Goal: Check status: Check status

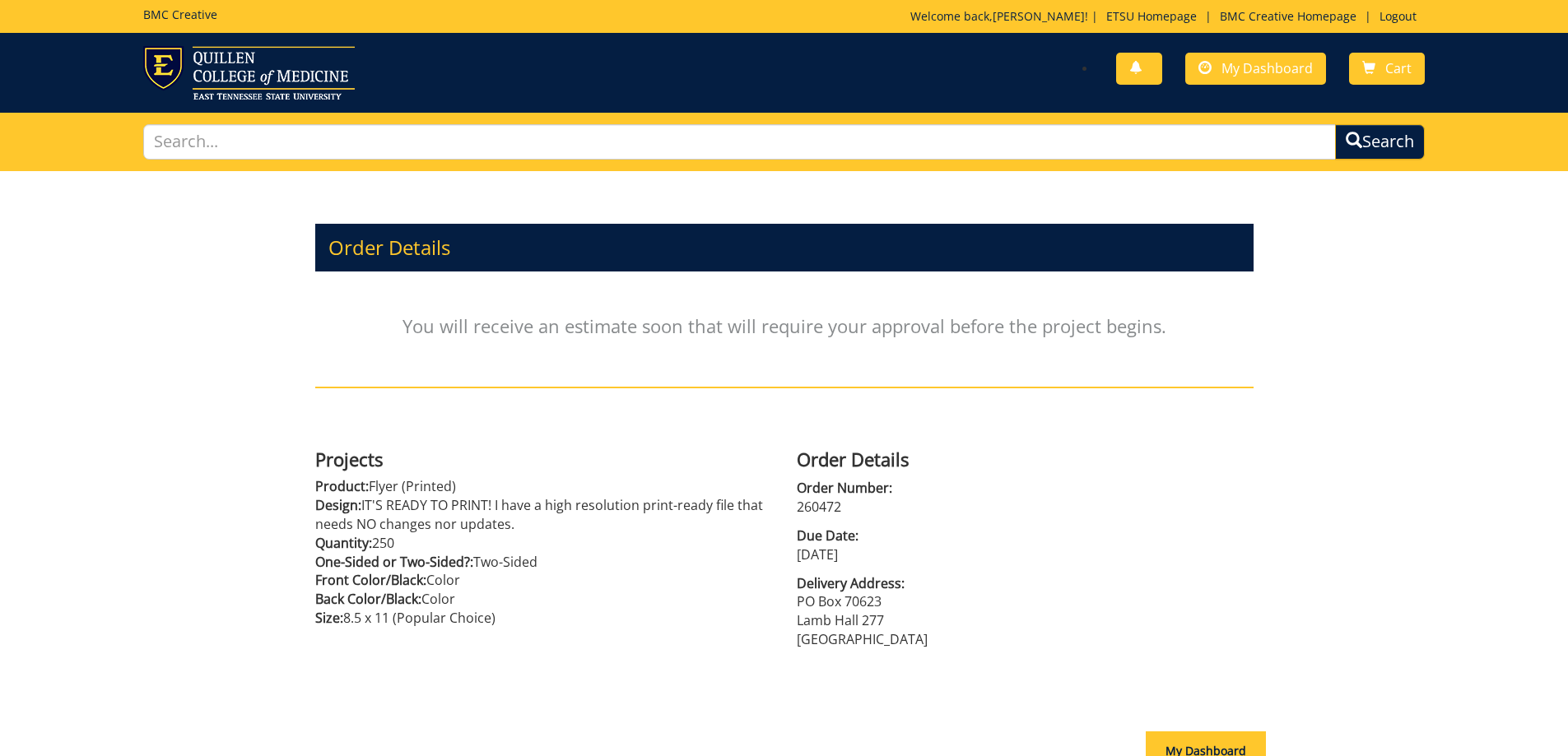
scroll to position [21, 0]
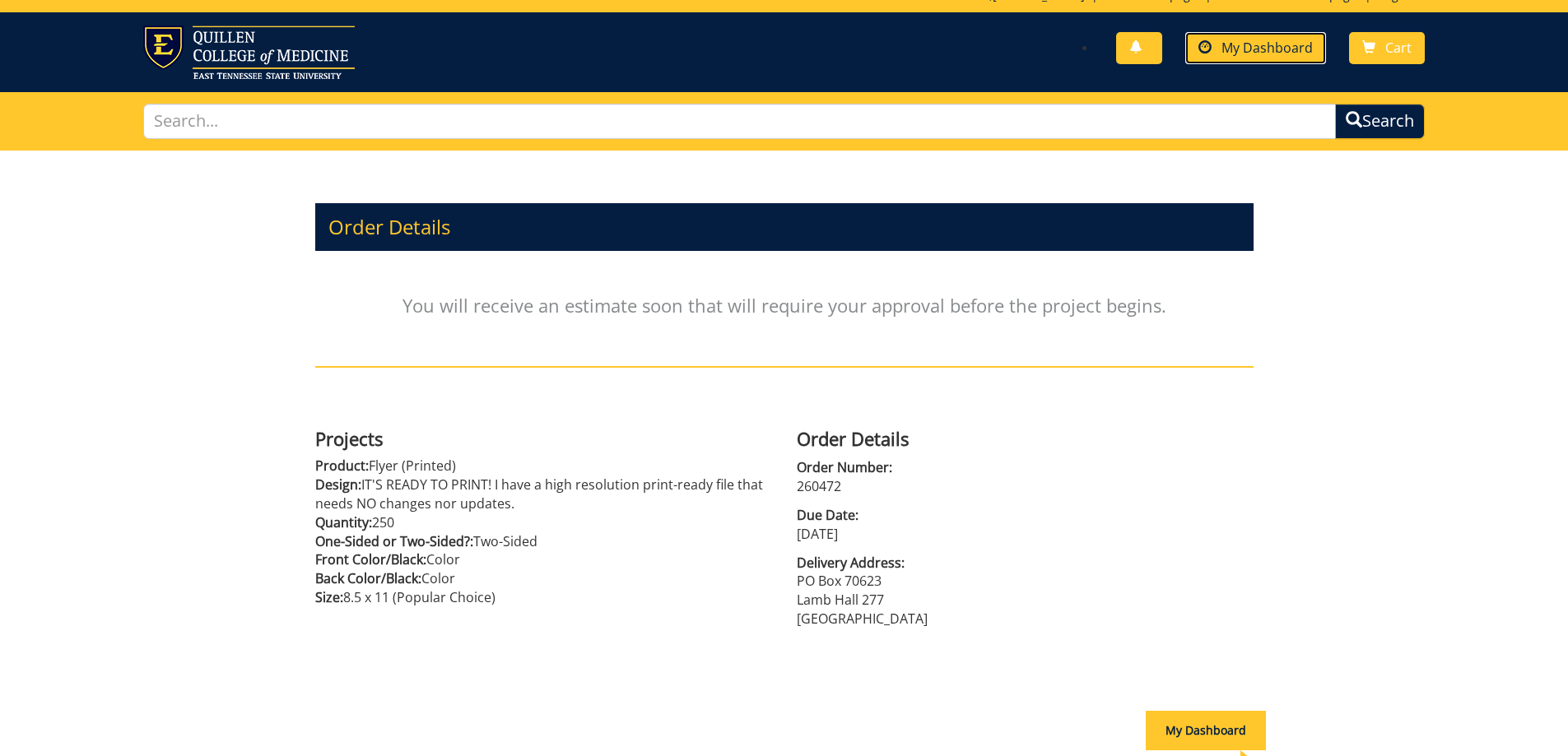
click at [1268, 46] on span "My Dashboard" at bounding box center [1267, 48] width 92 height 18
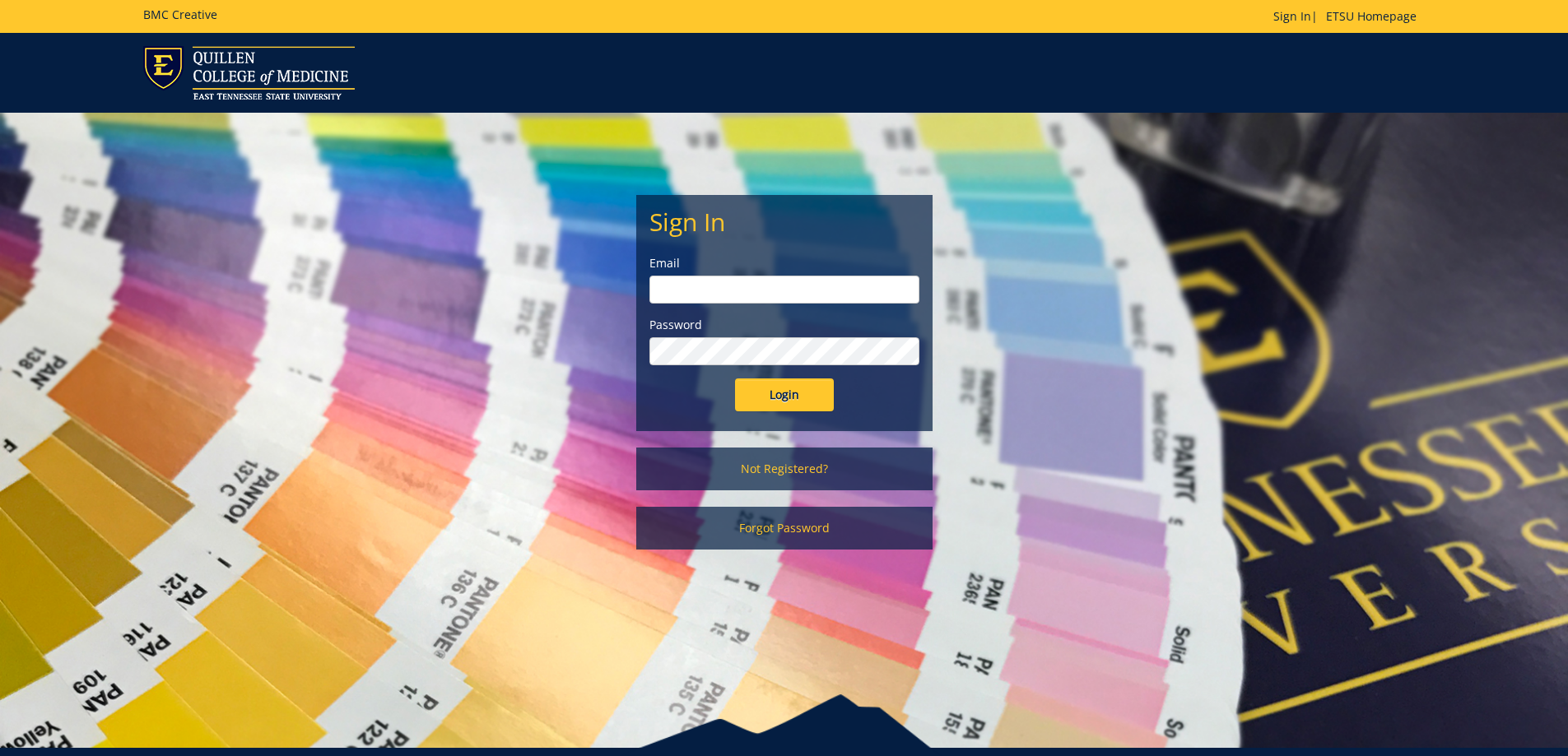
type input "storkj@etsu.edu"
click at [788, 399] on input "Login" at bounding box center [784, 395] width 99 height 33
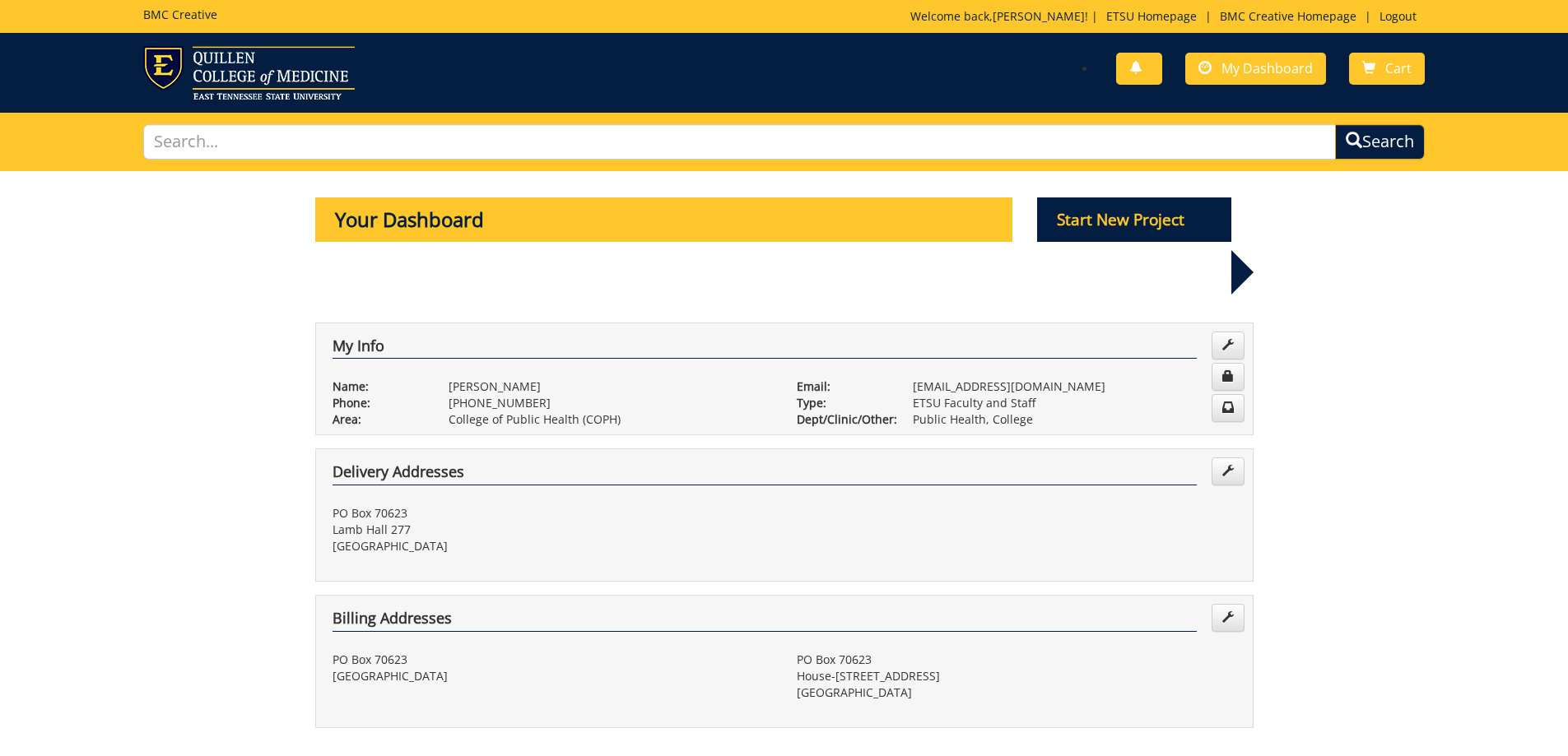
scroll to position [412, 0]
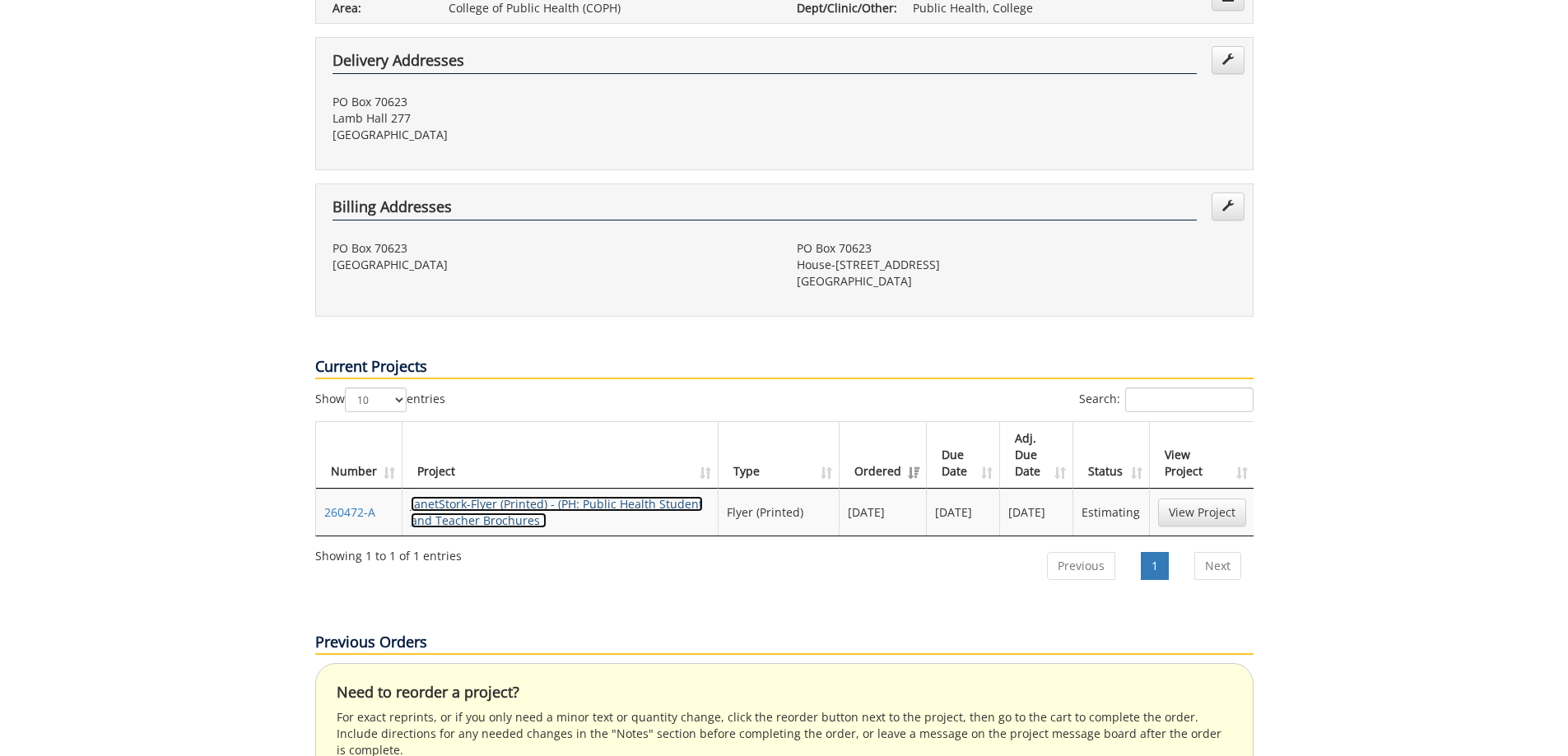
click at [471, 497] on link "JanetStork-Flyer (Printed) - (PH: Public Health Student and Teacher Brochures )" at bounding box center [557, 513] width 292 height 32
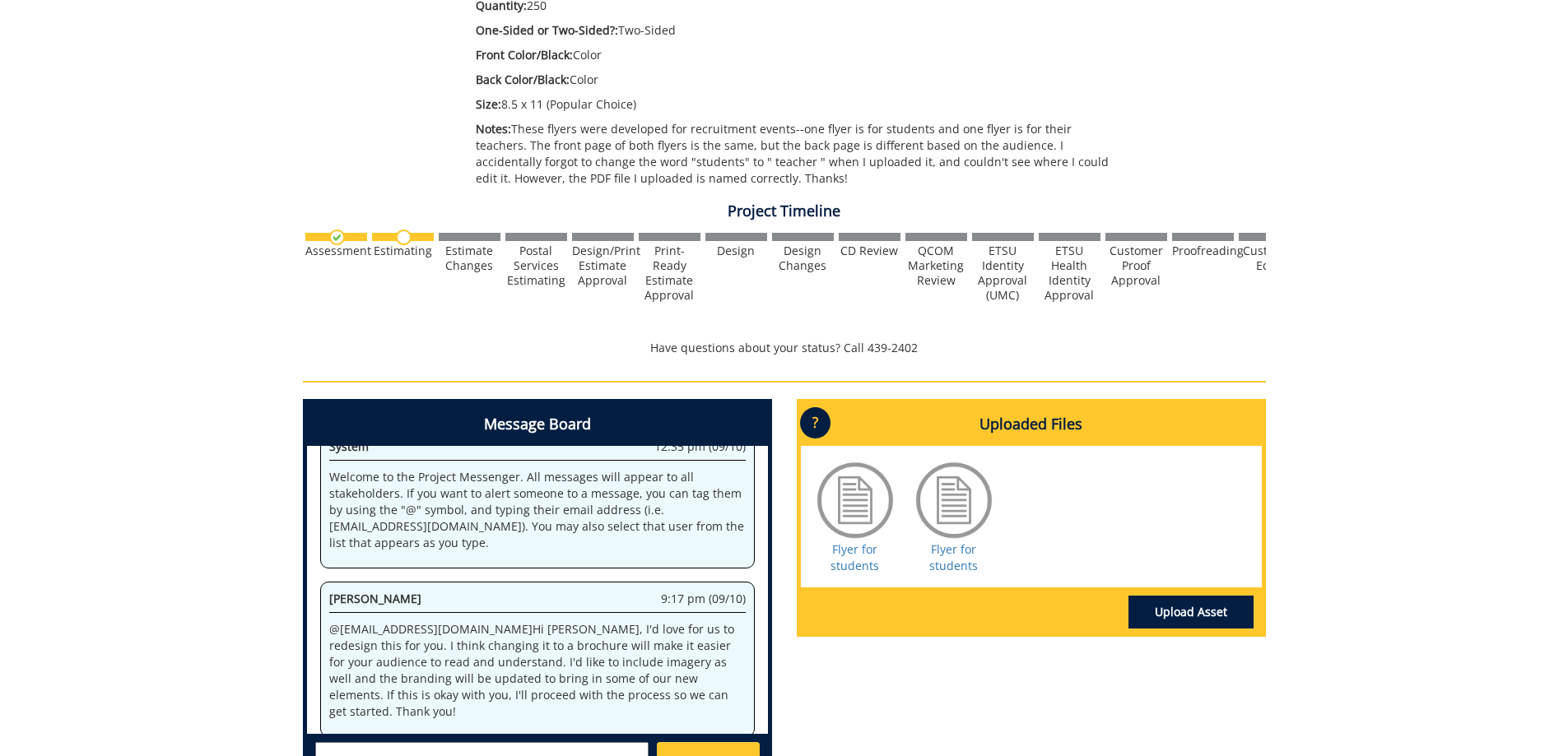
scroll to position [494, 0]
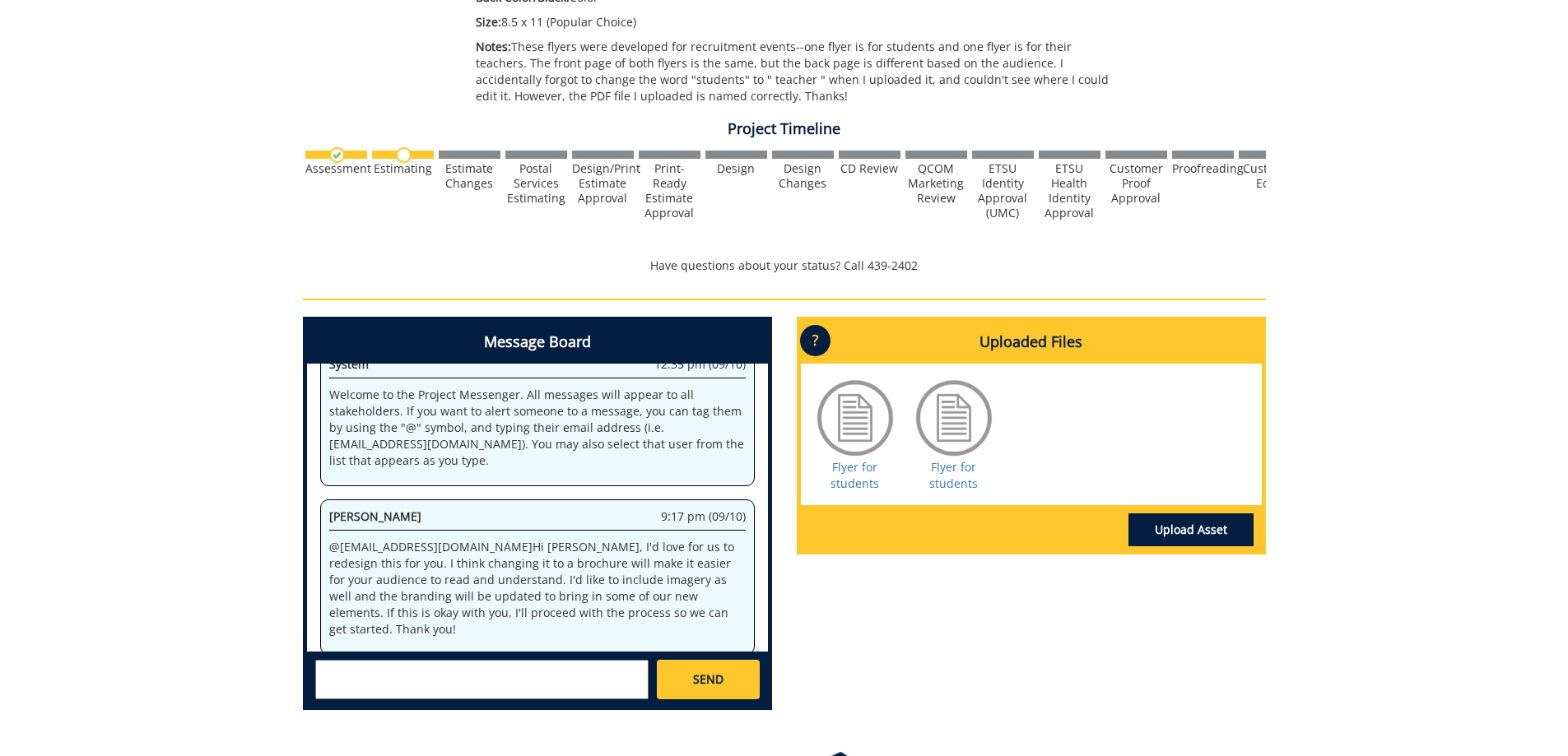
click at [646, 613] on p "@ [EMAIL_ADDRESS][DOMAIN_NAME] Hi [PERSON_NAME], I'd love for us to redesign th…" at bounding box center [538, 587] width 417 height 99
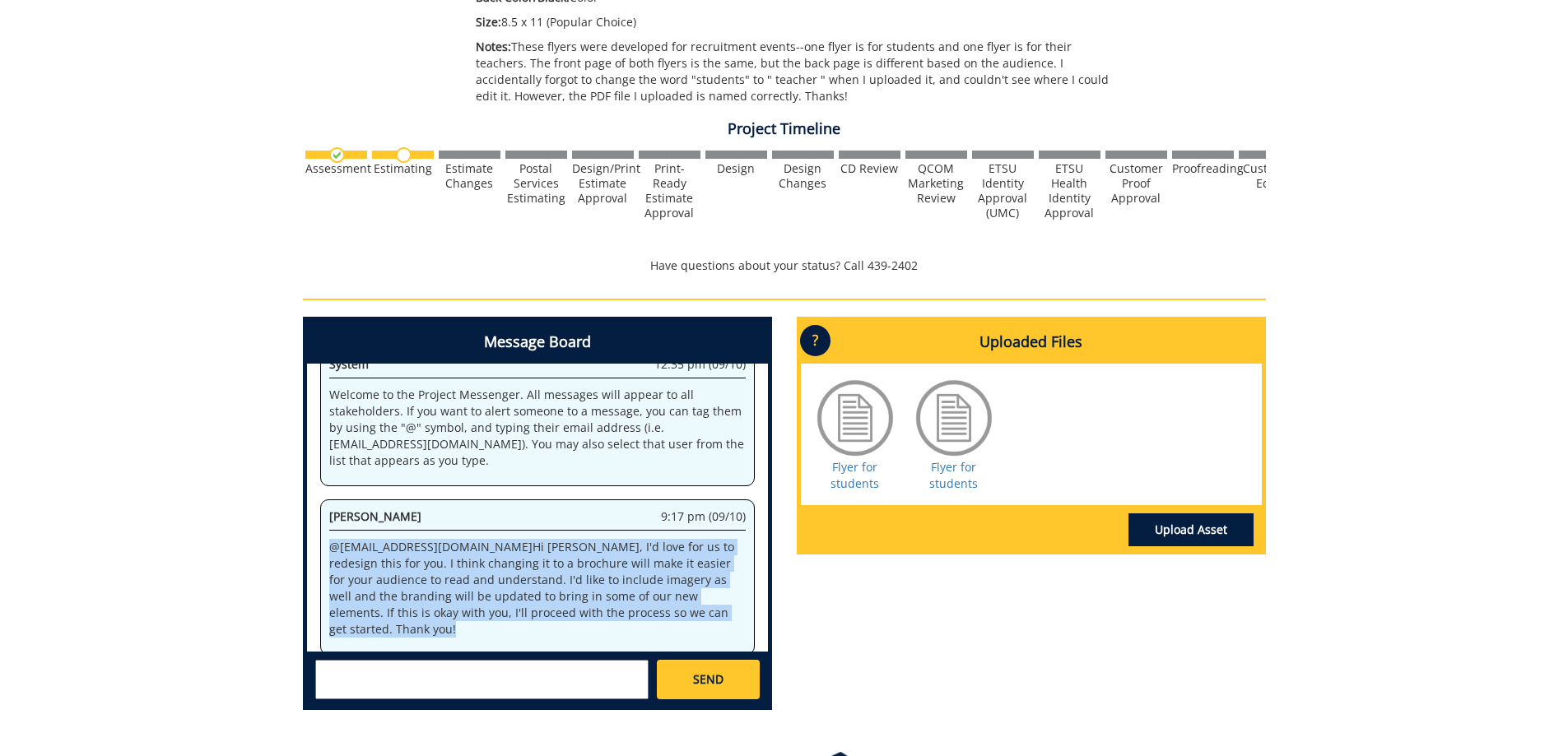
drag, startPoint x: 646, startPoint y: 613, endPoint x: 325, endPoint y: 551, distance: 326.9
click at [325, 551] on div "[PERSON_NAME] Fair 9:17 pm (09/10) @ [EMAIL_ADDRESS][DOMAIN_NAME] Hi [PERSON_NA…" at bounding box center [538, 577] width 435 height 156
copy div "@ [EMAIL_ADDRESS][DOMAIN_NAME] Hi [PERSON_NAME], I'd love for us to redesign th…"
